Goal: Task Accomplishment & Management: Use online tool/utility

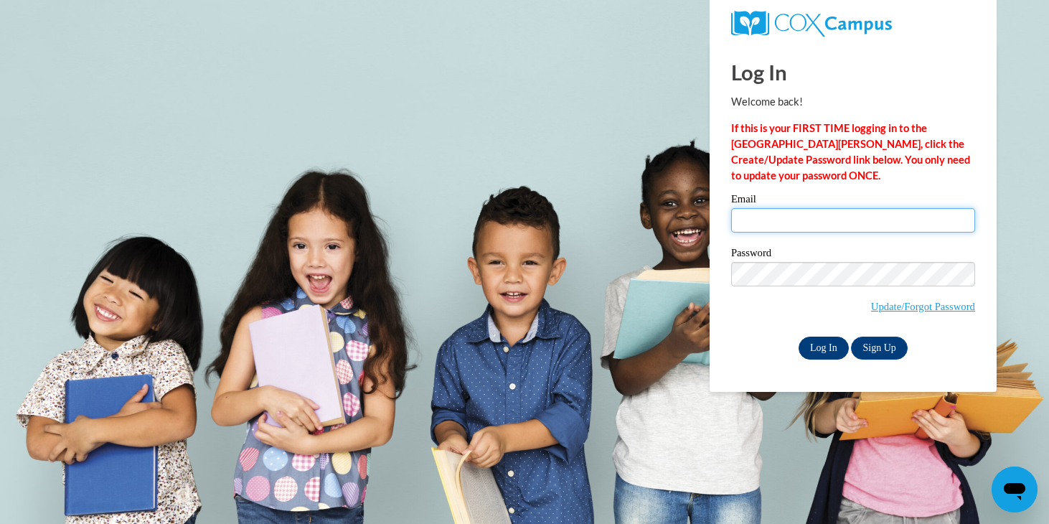
type input "adelinegohcf@hotmail.com"
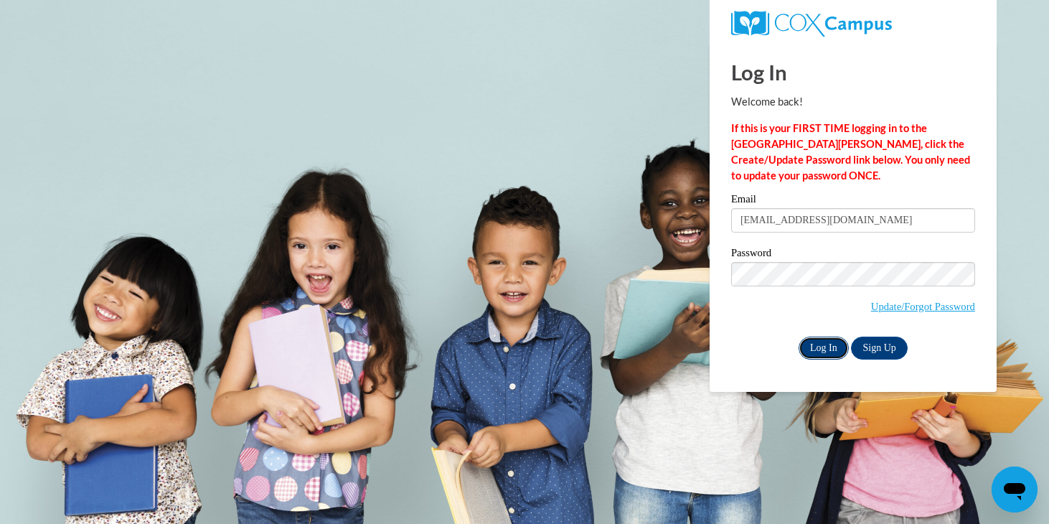
click at [816, 344] on input "Log In" at bounding box center [823, 347] width 50 height 23
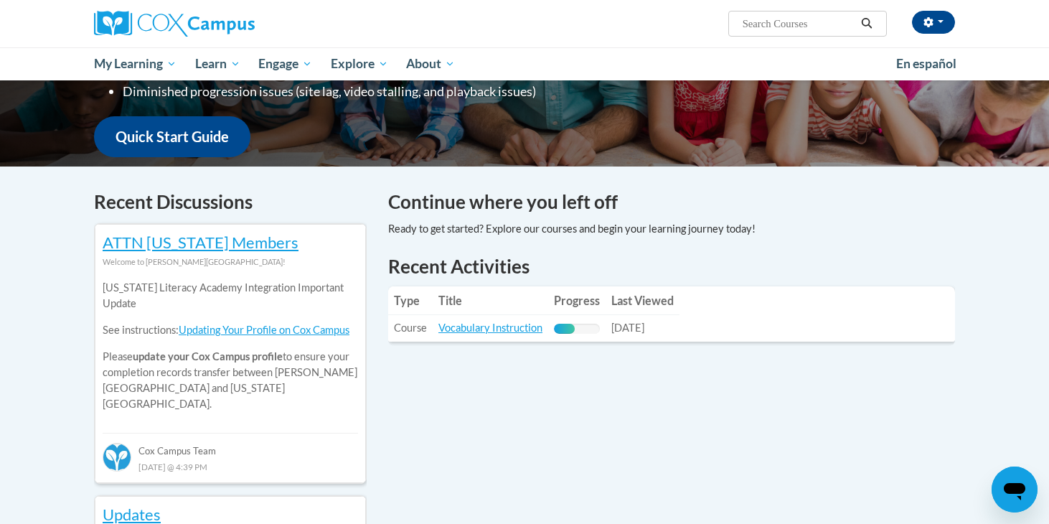
scroll to position [365, 0]
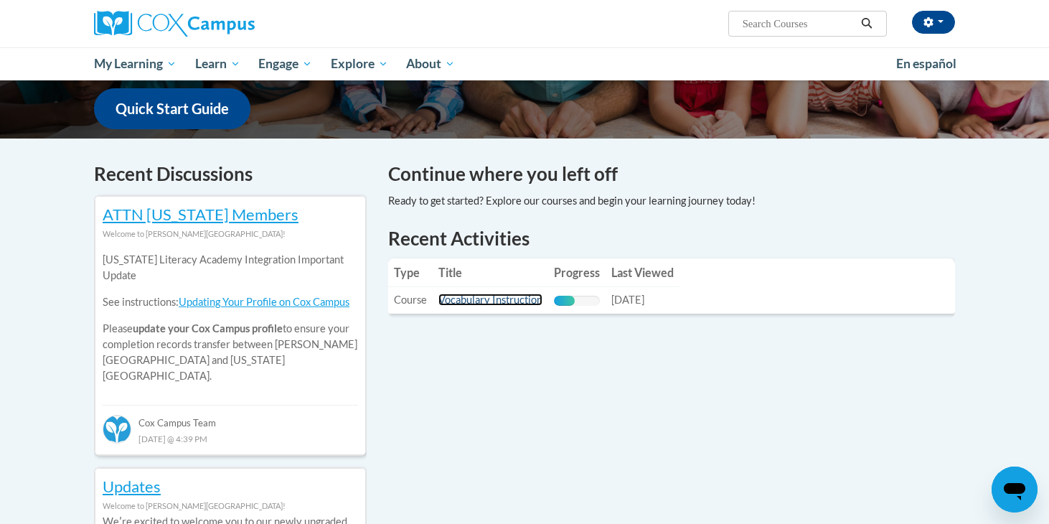
click at [501, 301] on link "Vocabulary Instruction" at bounding box center [490, 299] width 104 height 12
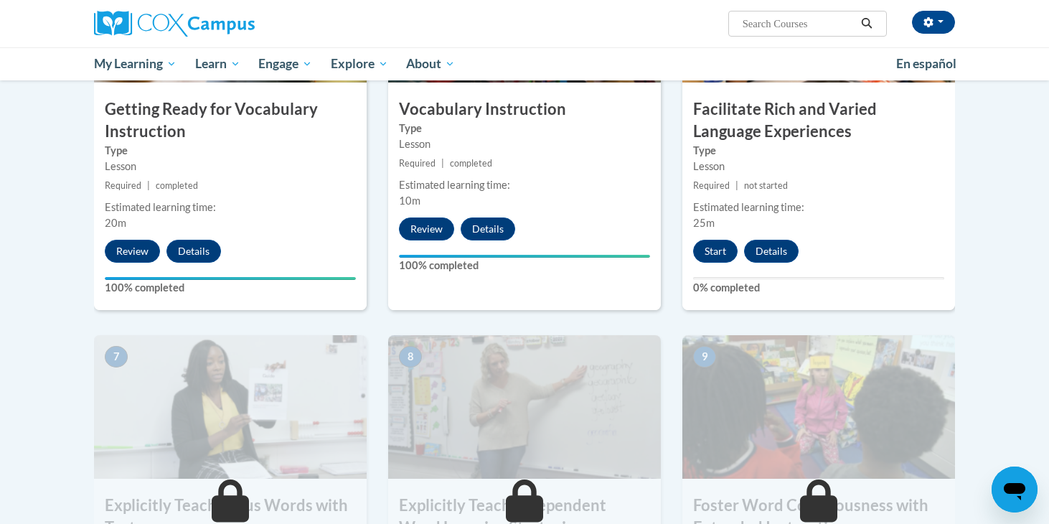
scroll to position [826, 0]
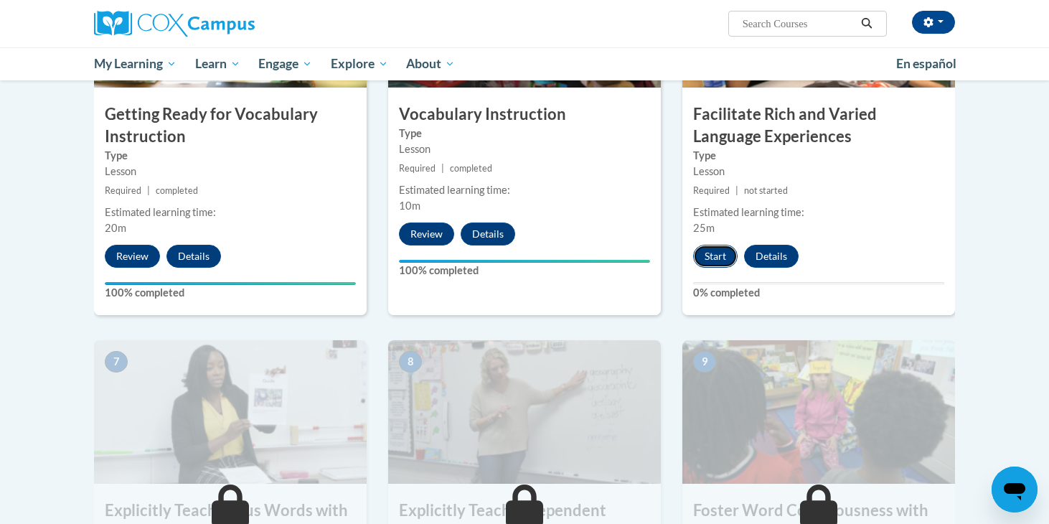
click at [717, 254] on button "Start" at bounding box center [715, 256] width 44 height 23
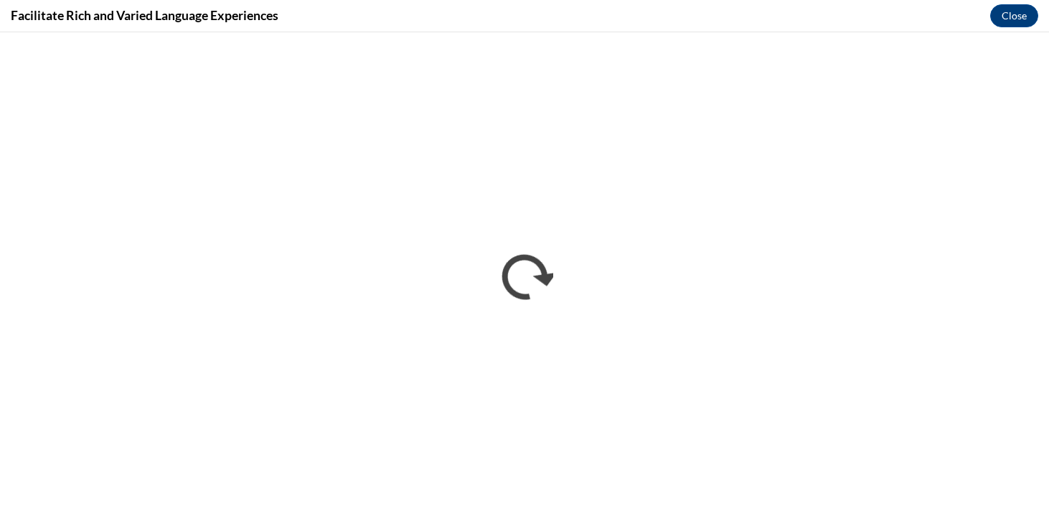
scroll to position [0, 0]
